Goal: Transaction & Acquisition: Purchase product/service

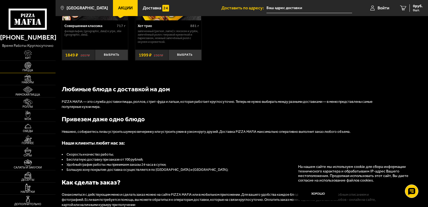
scroll to position [429, 0]
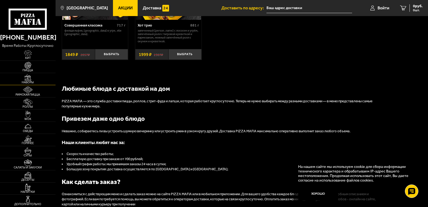
click at [28, 77] on img at bounding box center [27, 77] width 17 height 7
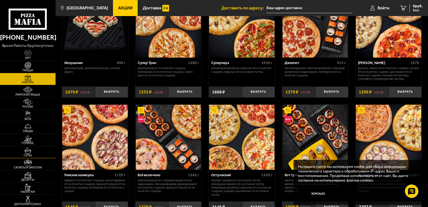
scroll to position [304, 0]
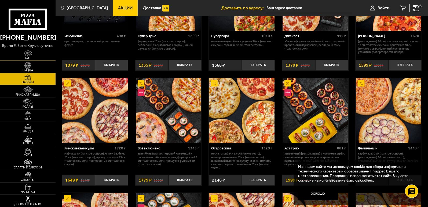
click at [29, 56] on img at bounding box center [27, 53] width 17 height 7
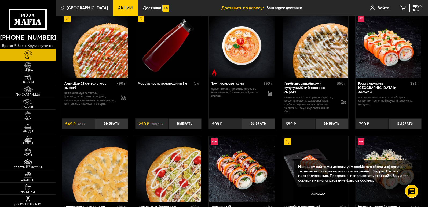
scroll to position [27, 0]
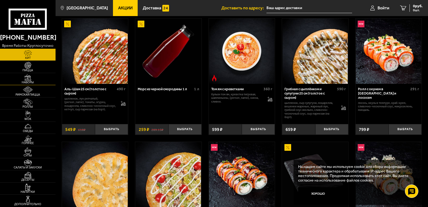
click at [28, 80] on img at bounding box center [27, 77] width 17 height 7
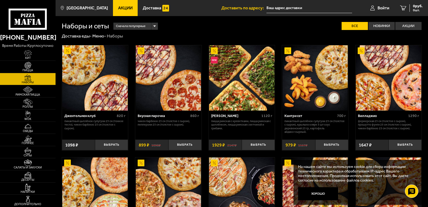
click at [230, 70] on img at bounding box center [241, 77] width 65 height 65
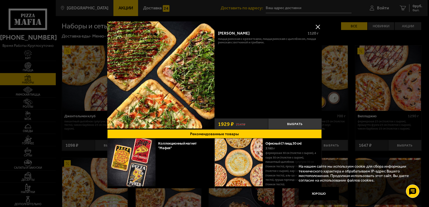
click at [190, 66] on img at bounding box center [160, 74] width 107 height 107
click at [288, 122] on button "Выбрать" at bounding box center [295, 123] width 54 height 11
click at [317, 26] on button at bounding box center [318, 27] width 8 height 8
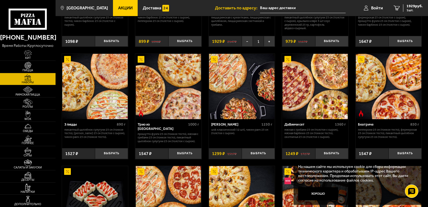
scroll to position [134, 0]
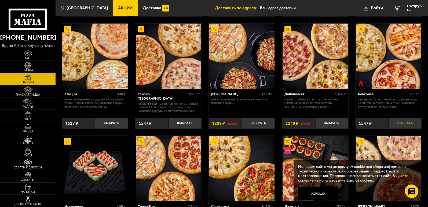
click at [406, 124] on button "Выбрать" at bounding box center [404, 123] width 33 height 11
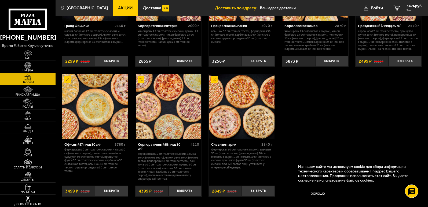
scroll to position [670, 0]
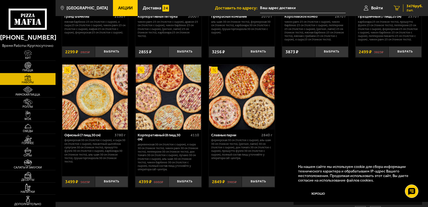
click at [412, 8] on span "3476 руб." at bounding box center [414, 6] width 16 height 4
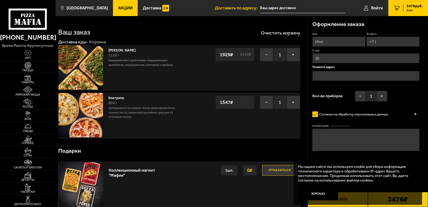
click at [120, 8] on span "Акции" at bounding box center [125, 8] width 14 height 4
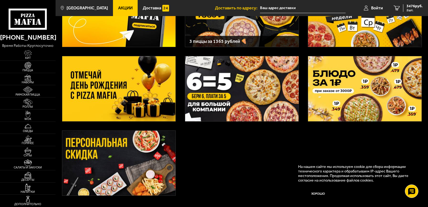
scroll to position [54, 0]
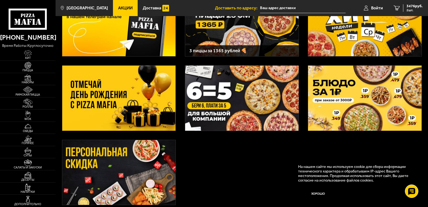
click at [133, 102] on img at bounding box center [118, 98] width 113 height 65
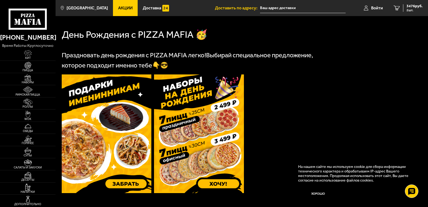
scroll to position [134, 0]
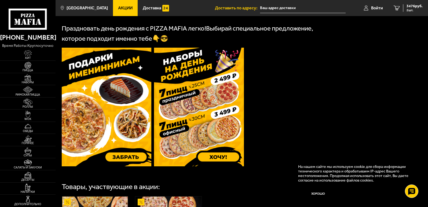
click at [191, 106] on img at bounding box center [199, 107] width 90 height 119
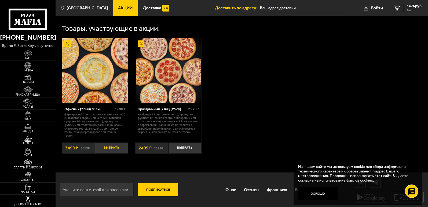
scroll to position [295, 0]
click at [109, 147] on button "Выбрать" at bounding box center [111, 148] width 33 height 11
click at [411, 6] on span "6975 руб." at bounding box center [414, 6] width 16 height 4
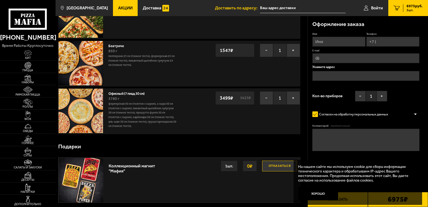
scroll to position [27, 0]
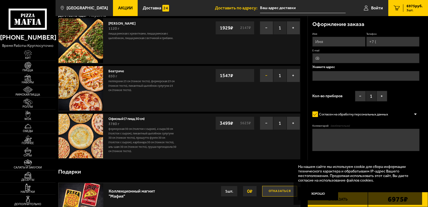
click at [265, 75] on button "−" at bounding box center [265, 75] width 13 height 13
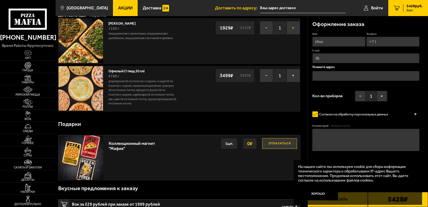
click at [292, 28] on button "+" at bounding box center [292, 27] width 13 height 13
click at [267, 27] on button "−" at bounding box center [265, 27] width 13 height 13
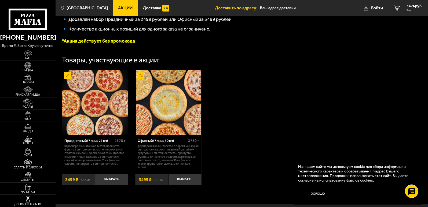
scroll to position [134, 0]
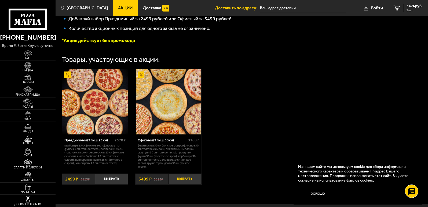
click at [187, 182] on button "Выбрать" at bounding box center [184, 179] width 33 height 11
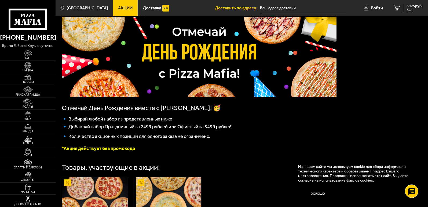
scroll to position [0, 0]
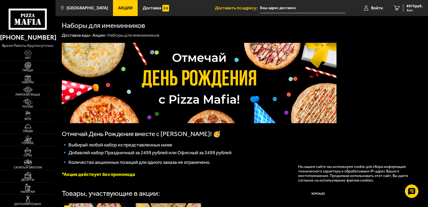
click at [172, 79] on img at bounding box center [199, 83] width 274 height 80
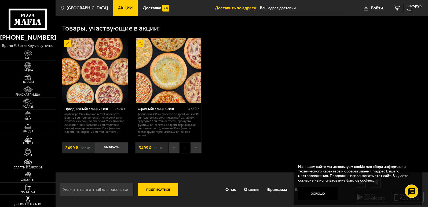
scroll to position [168, 0]
click at [24, 102] on img at bounding box center [27, 102] width 17 height 7
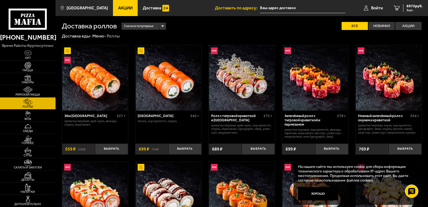
click at [127, 9] on link "Акции" at bounding box center [125, 8] width 25 height 16
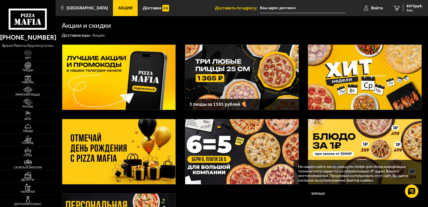
click at [359, 143] on img at bounding box center [364, 151] width 113 height 65
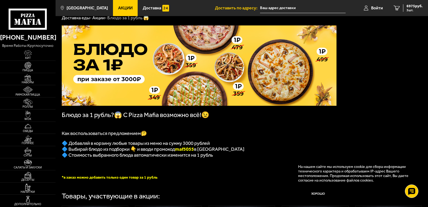
scroll to position [27, 0]
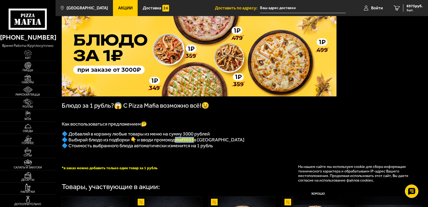
drag, startPoint x: 197, startPoint y: 143, endPoint x: 180, endPoint y: 143, distance: 17.7
click at [180, 143] on b "maf5055" at bounding box center [184, 140] width 19 height 6
copy b "maf5055"
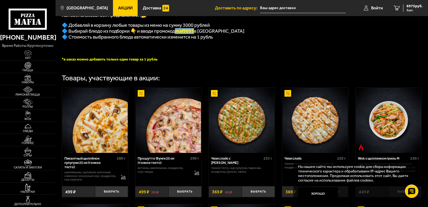
scroll to position [135, 0]
click at [412, 8] on span "6975 руб." at bounding box center [414, 6] width 16 height 4
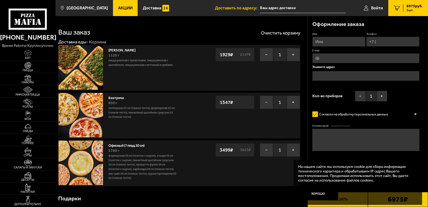
click at [266, 102] on button "−" at bounding box center [265, 102] width 13 height 13
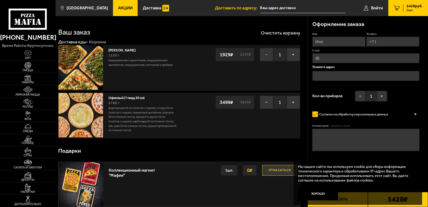
click at [266, 55] on button "−" at bounding box center [265, 54] width 13 height 13
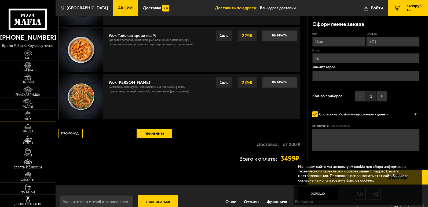
scroll to position [367, 0]
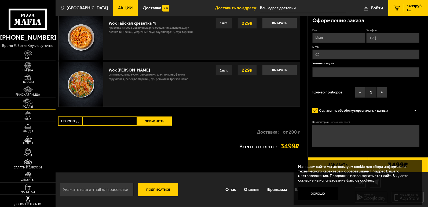
click at [24, 102] on img at bounding box center [27, 102] width 17 height 7
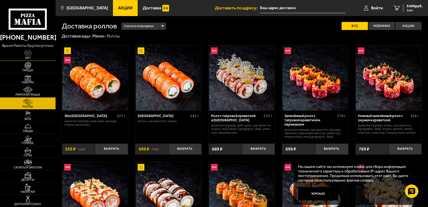
click at [29, 54] on img at bounding box center [27, 53] width 17 height 7
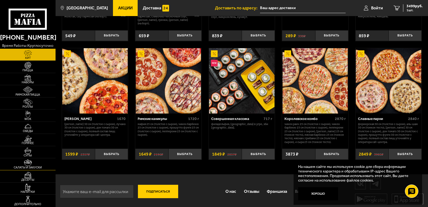
scroll to position [243, 0]
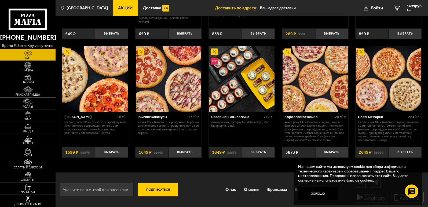
click at [24, 90] on img at bounding box center [27, 89] width 17 height 7
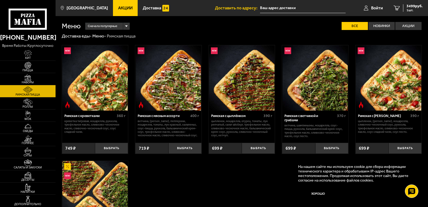
click at [108, 105] on img at bounding box center [94, 77] width 65 height 65
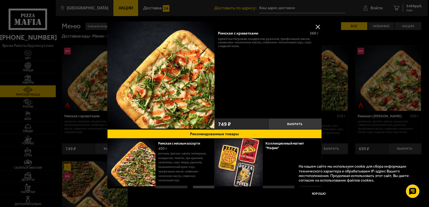
click at [184, 199] on div at bounding box center [214, 103] width 429 height 207
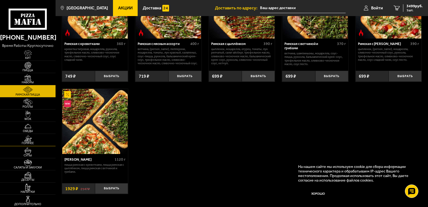
scroll to position [80, 0]
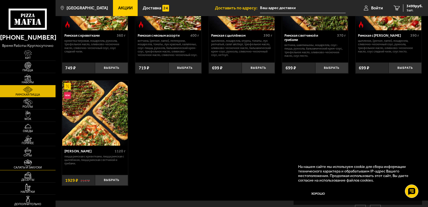
click at [28, 164] on img at bounding box center [27, 162] width 17 height 7
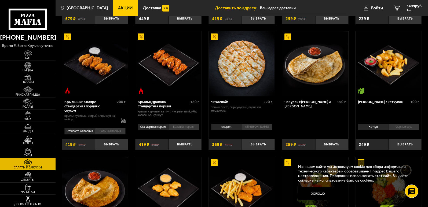
scroll to position [129, 0]
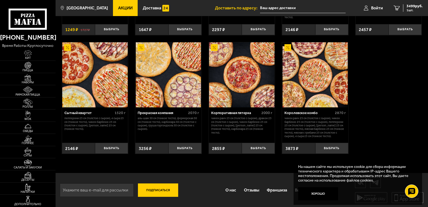
scroll to position [471, 0]
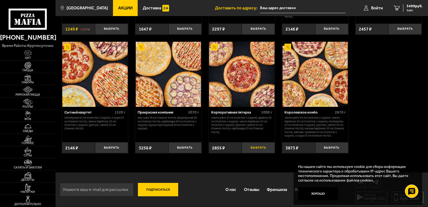
click at [257, 148] on button "Выбрать" at bounding box center [258, 147] width 33 height 11
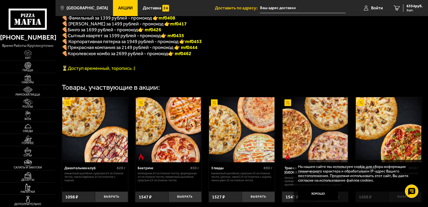
scroll to position [122, 0]
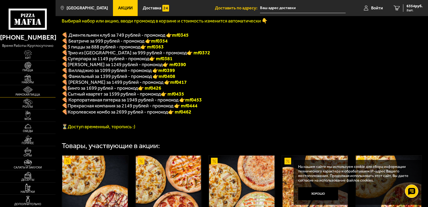
click at [31, 92] on img at bounding box center [27, 89] width 17 height 7
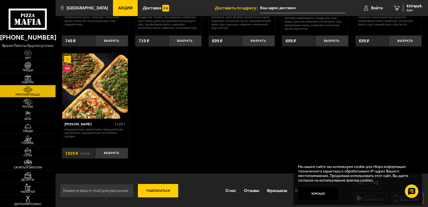
scroll to position [109, 0]
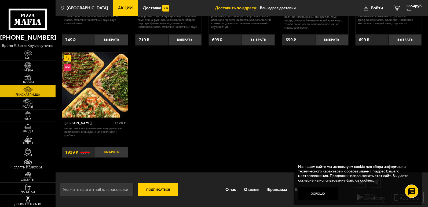
click at [115, 151] on button "Выбрать" at bounding box center [111, 152] width 33 height 11
click at [418, 8] on span "8283 руб." at bounding box center [414, 6] width 16 height 4
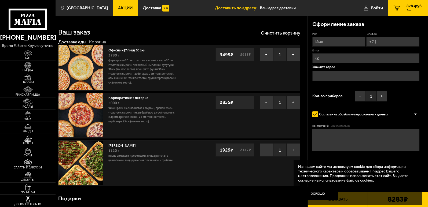
scroll to position [27, 0]
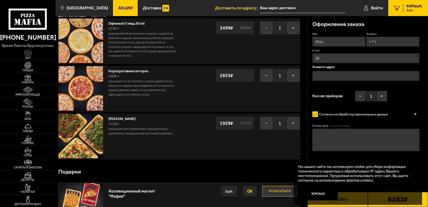
click at [266, 28] on button "−" at bounding box center [265, 27] width 13 height 13
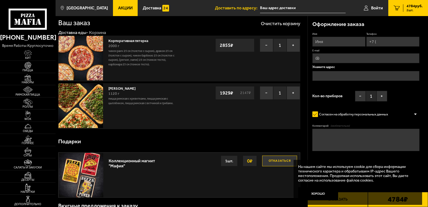
scroll to position [0, 0]
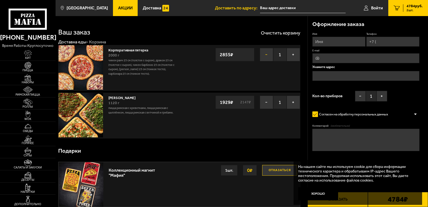
click at [267, 54] on button "−" at bounding box center [265, 54] width 13 height 13
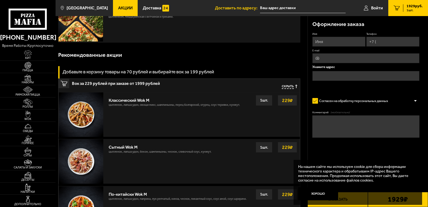
scroll to position [54, 0]
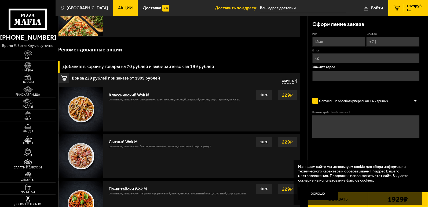
click at [28, 67] on img at bounding box center [27, 65] width 17 height 7
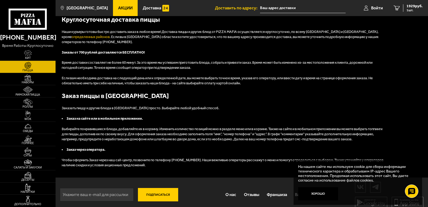
scroll to position [1116, 0]
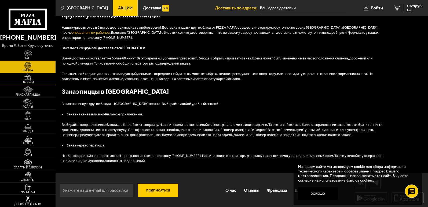
click at [28, 81] on span "Наборы" at bounding box center [27, 82] width 55 height 3
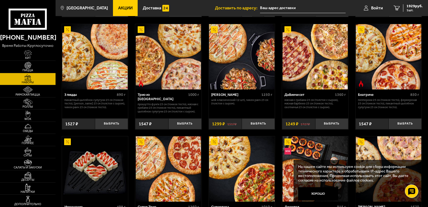
scroll to position [134, 0]
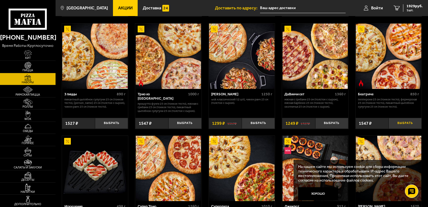
click at [409, 124] on button "Выбрать" at bounding box center [404, 123] width 33 height 11
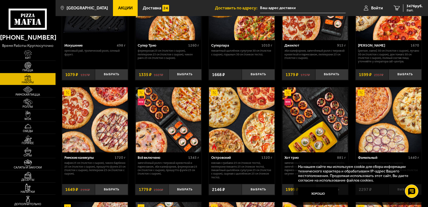
scroll to position [295, 0]
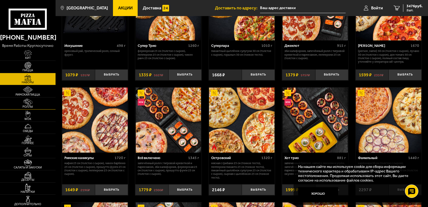
click at [31, 103] on img at bounding box center [27, 102] width 17 height 7
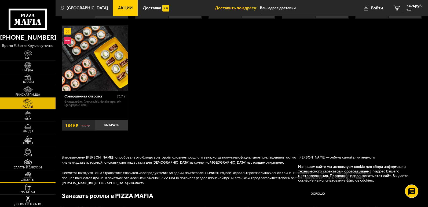
scroll to position [375, 0]
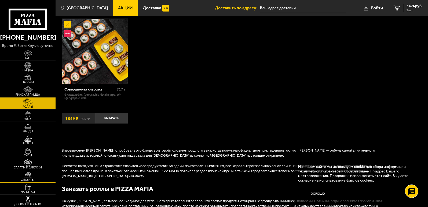
click at [31, 176] on img at bounding box center [27, 175] width 17 height 7
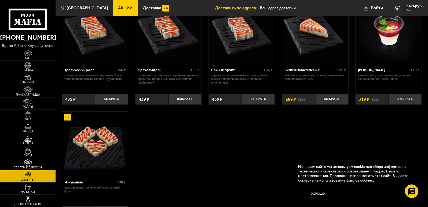
scroll to position [214, 0]
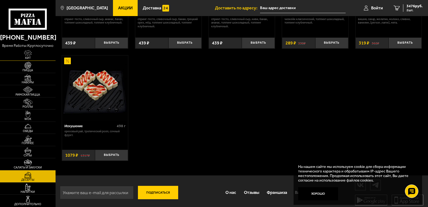
click at [28, 53] on img at bounding box center [27, 53] width 17 height 7
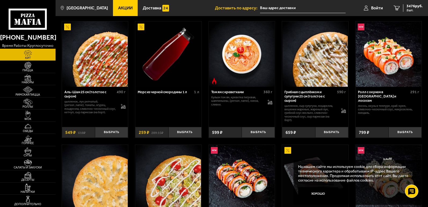
scroll to position [80, 0]
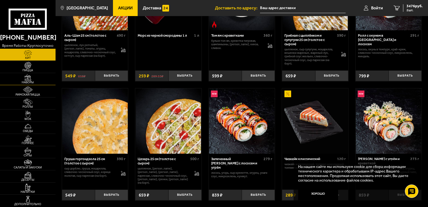
click at [27, 81] on span "Наборы" at bounding box center [27, 82] width 55 height 3
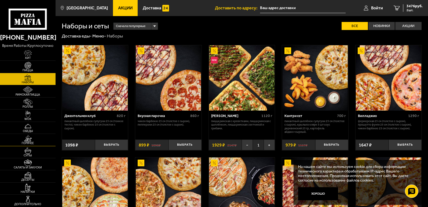
click at [26, 140] on img at bounding box center [27, 138] width 17 height 7
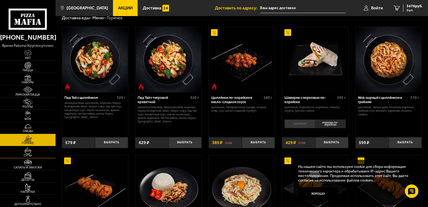
scroll to position [27, 0]
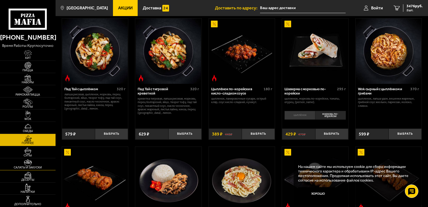
click at [28, 164] on img at bounding box center [27, 162] width 17 height 7
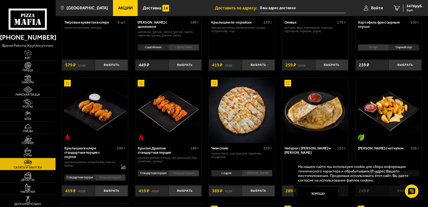
scroll to position [107, 0]
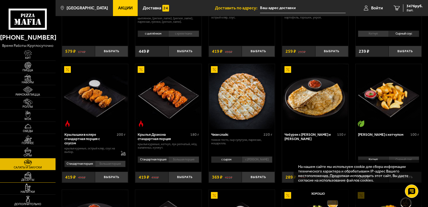
click at [28, 179] on span "Десерты" at bounding box center [27, 180] width 55 height 3
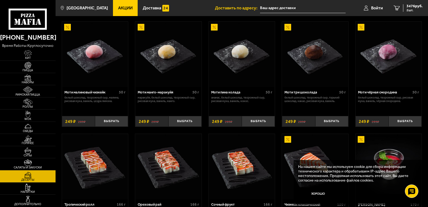
scroll to position [54, 0]
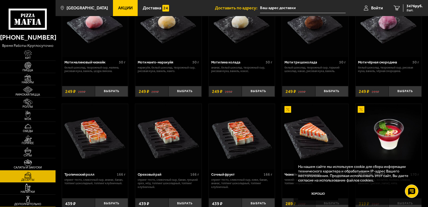
click at [27, 197] on img at bounding box center [27, 199] width 17 height 7
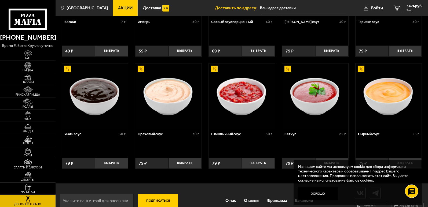
scroll to position [218, 0]
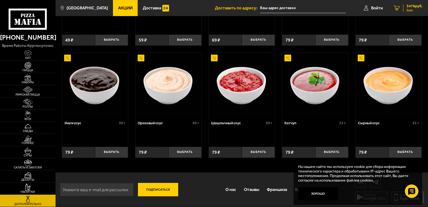
click at [406, 7] on span "3476 руб." at bounding box center [414, 6] width 16 height 4
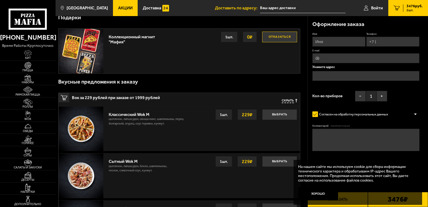
scroll to position [188, 0]
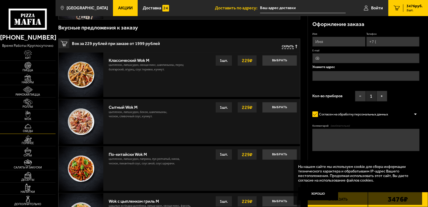
click at [27, 126] on img at bounding box center [27, 126] width 17 height 7
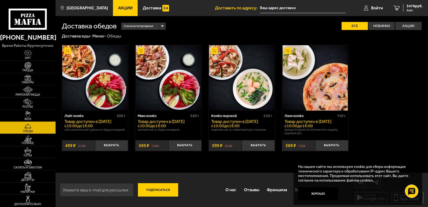
click at [26, 116] on img at bounding box center [27, 114] width 17 height 7
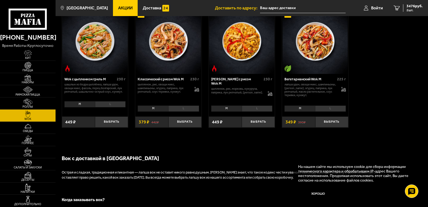
scroll to position [295, 0]
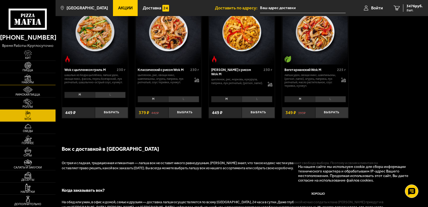
click at [29, 79] on img at bounding box center [27, 77] width 17 height 7
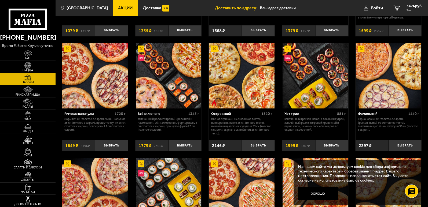
scroll to position [348, 0]
